Goal: Transaction & Acquisition: Purchase product/service

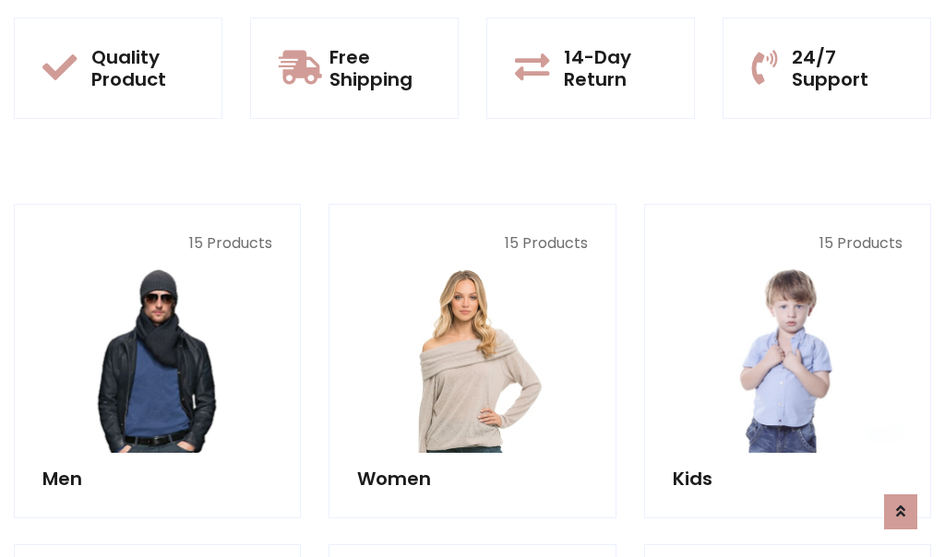
scroll to position [1647, 0]
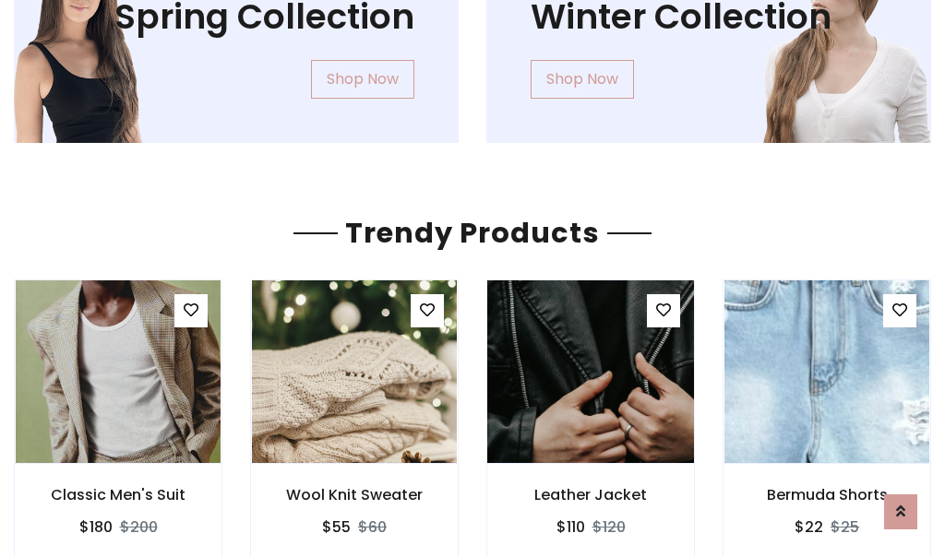
click at [591, 372] on img at bounding box center [590, 371] width 245 height 443
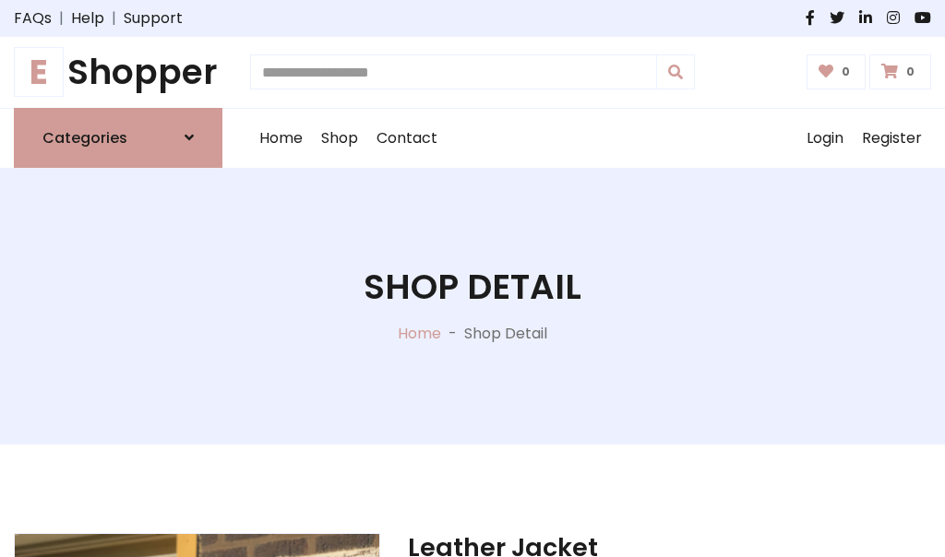
click at [118, 72] on h1 "E Shopper" at bounding box center [118, 73] width 209 height 42
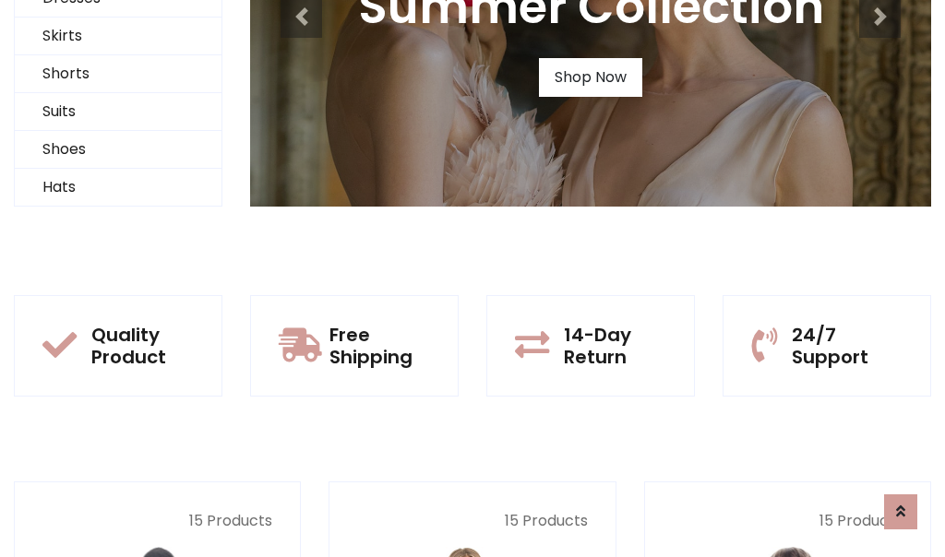
scroll to position [178, 0]
